Goal: Transaction & Acquisition: Purchase product/service

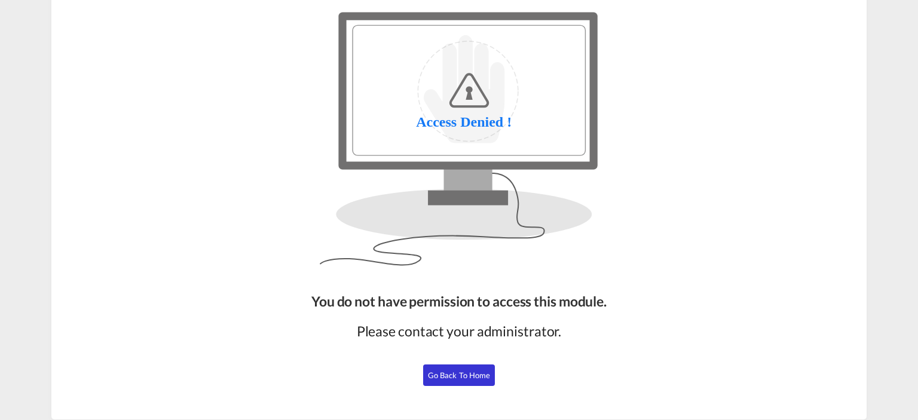
scroll to position [103, 0]
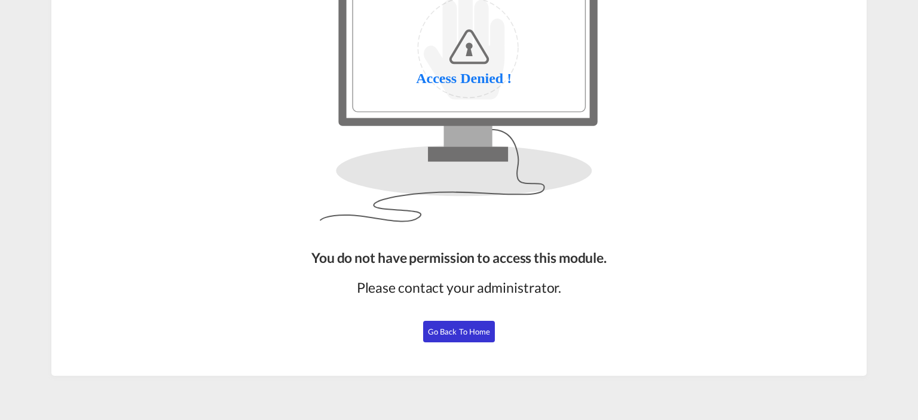
click at [456, 331] on span "Go Back to Home" at bounding box center [459, 332] width 63 height 10
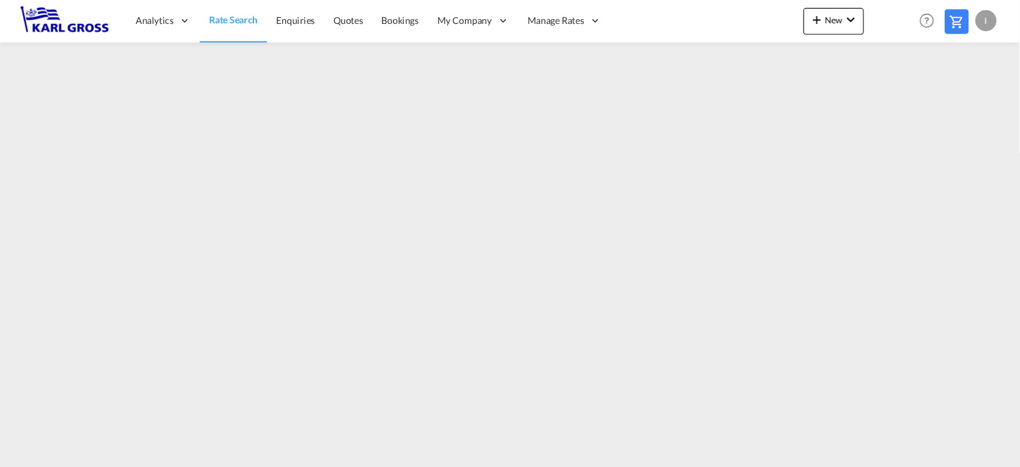
scroll to position [103, 0]
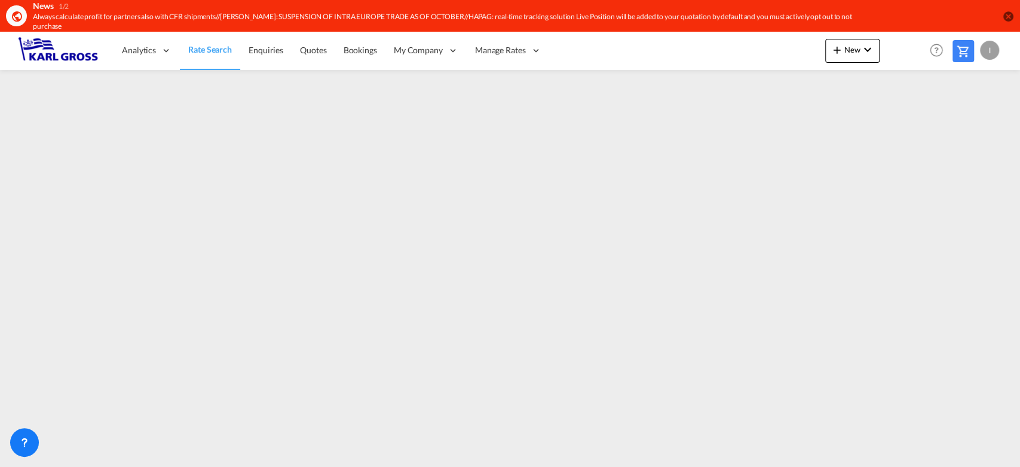
click at [918, 51] on md-icon at bounding box center [963, 51] width 14 height 14
